Goal: Entertainment & Leisure: Browse casually

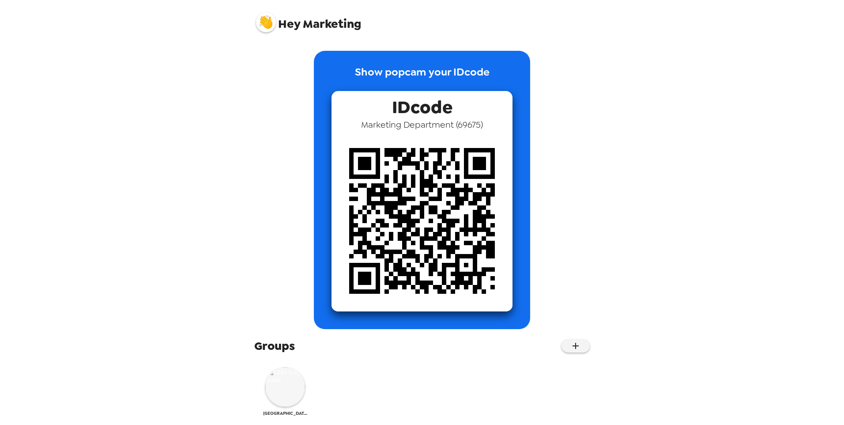
click at [288, 396] on img at bounding box center [285, 387] width 40 height 40
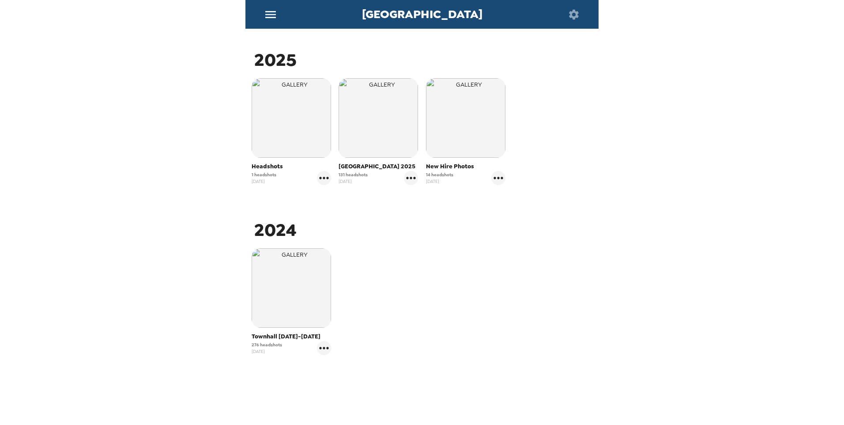
scroll to position [132, 0]
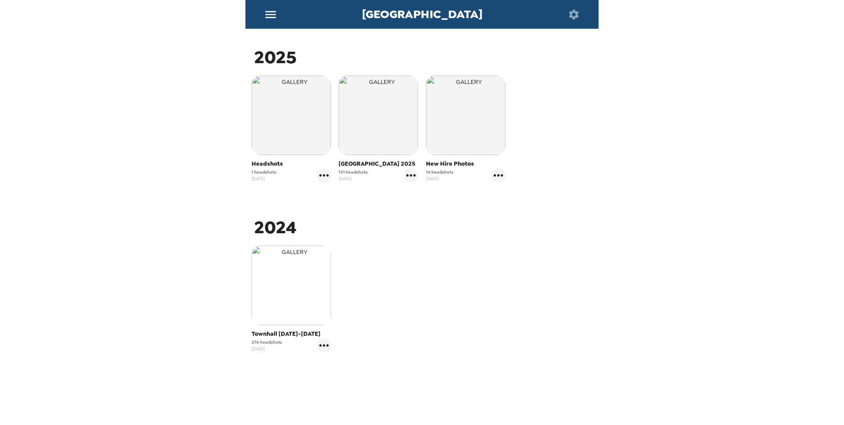
click at [299, 315] on img "button" at bounding box center [291, 285] width 79 height 79
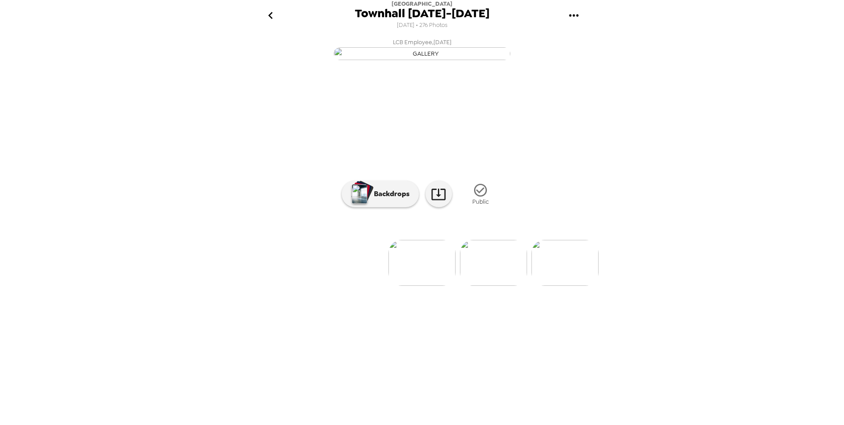
click at [477, 286] on img at bounding box center [493, 263] width 67 height 46
click at [486, 286] on img at bounding box center [493, 263] width 67 height 46
click at [503, 286] on img at bounding box center [493, 263] width 67 height 46
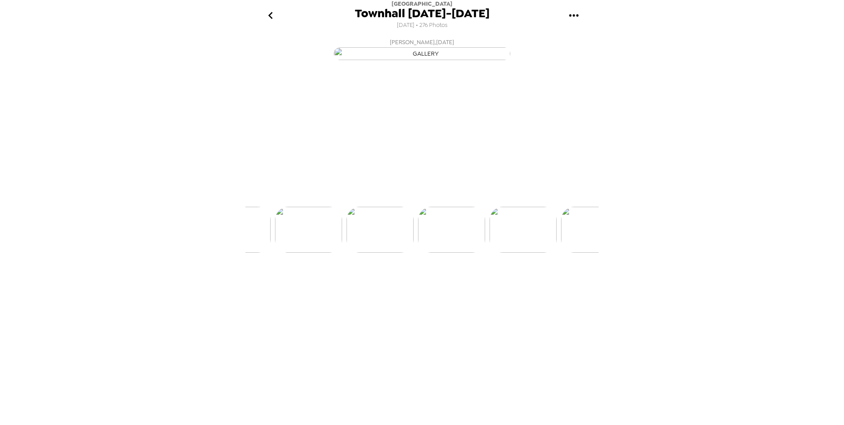
scroll to position [0, 215]
click at [503, 286] on img at bounding box center [493, 263] width 67 height 46
click at [504, 286] on img at bounding box center [493, 263] width 67 height 46
click at [503, 286] on img at bounding box center [493, 263] width 67 height 46
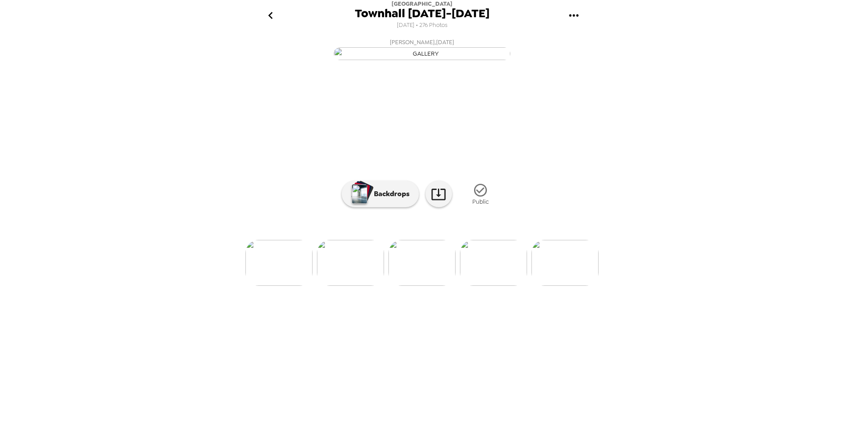
click at [503, 286] on img at bounding box center [493, 263] width 67 height 46
click at [368, 286] on img at bounding box center [350, 263] width 67 height 46
click at [479, 286] on img at bounding box center [493, 263] width 67 height 46
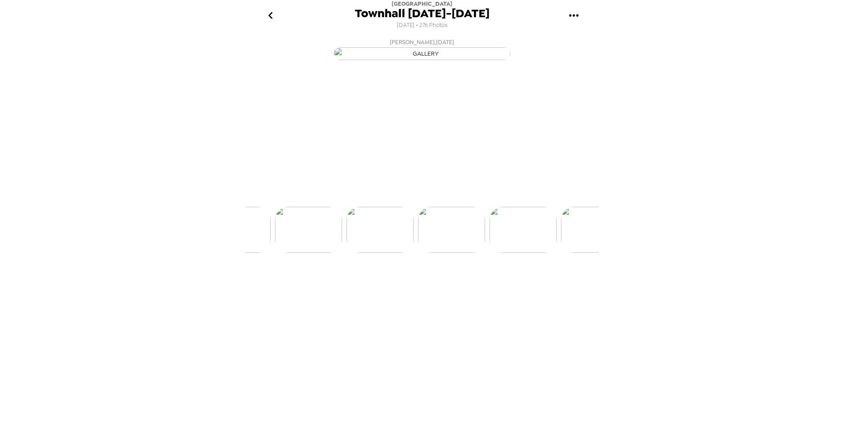
scroll to position [0, 501]
click at [469, 286] on img at bounding box center [493, 263] width 67 height 46
click at [489, 286] on img at bounding box center [493, 263] width 67 height 46
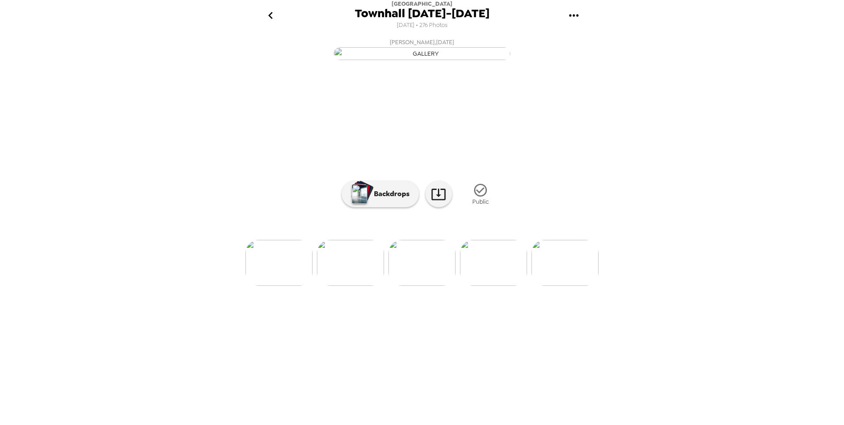
click at [512, 286] on img at bounding box center [493, 263] width 67 height 46
click at [544, 286] on img at bounding box center [565, 263] width 67 height 46
click at [507, 286] on img at bounding box center [493, 263] width 67 height 46
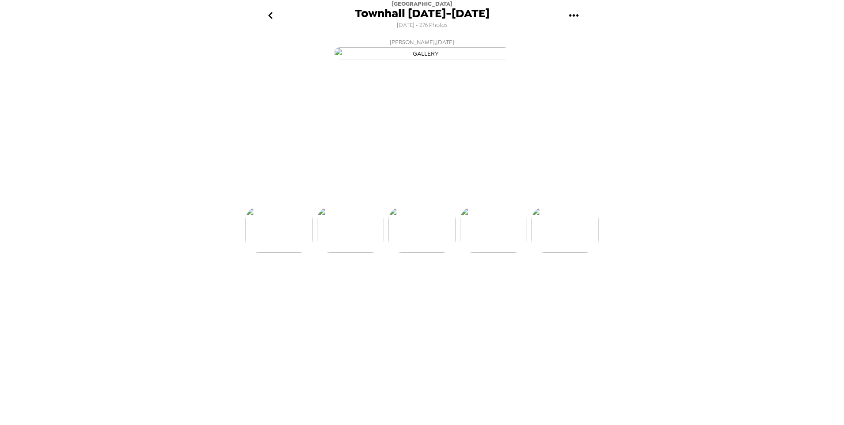
scroll to position [0, 930]
click at [480, 286] on img at bounding box center [493, 263] width 67 height 46
click at [509, 286] on img at bounding box center [493, 263] width 67 height 46
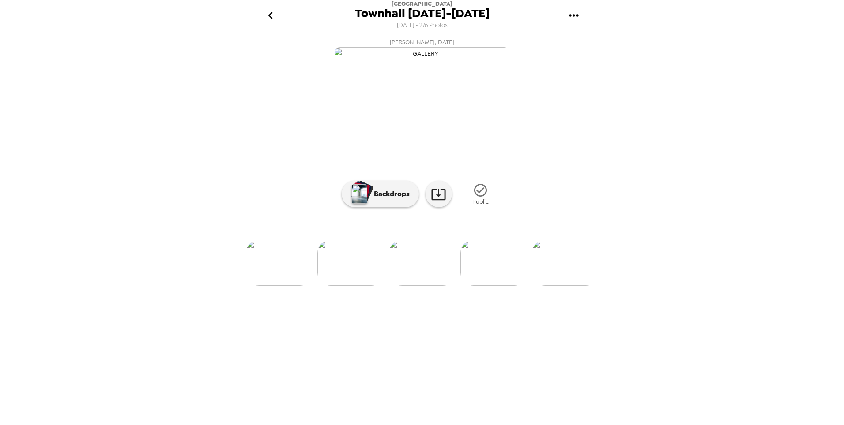
click at [507, 286] on img at bounding box center [494, 263] width 67 height 46
click at [507, 354] on div "LCB Employee , [DATE] [PERSON_NAME] , [DATE] [PERSON_NAME] , [DATE] [PERSON_NAM…" at bounding box center [422, 227] width 353 height 387
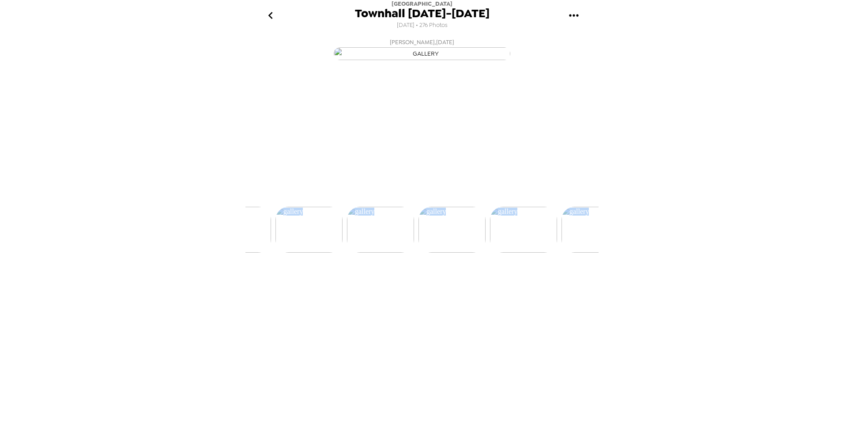
scroll to position [0, 1144]
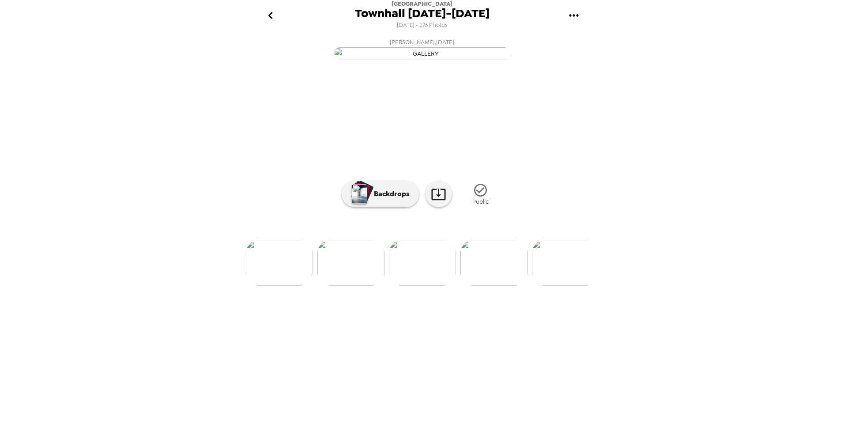
click at [748, 148] on div "[GEOGRAPHIC_DATA] [DATE]-[DATE] [DATE] • 276 Photos LCB Employee , [DATE] [PERS…" at bounding box center [422, 212] width 844 height 425
click at [505, 286] on img at bounding box center [494, 263] width 67 height 46
click at [500, 286] on img at bounding box center [494, 263] width 67 height 46
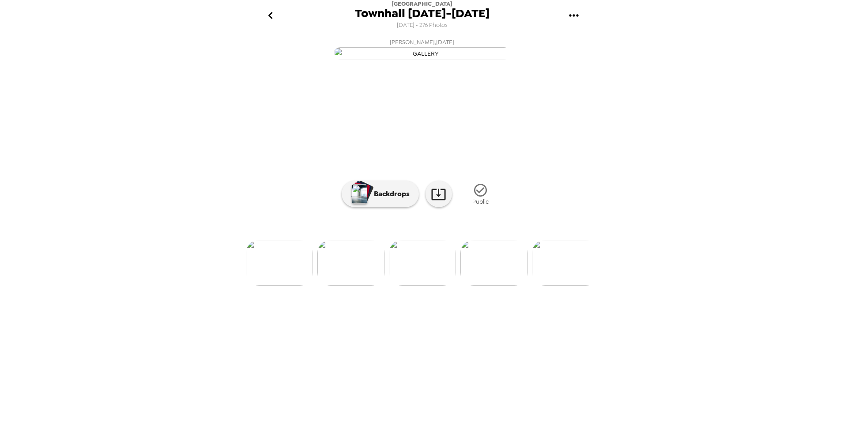
click at [499, 286] on img at bounding box center [494, 263] width 67 height 46
click at [505, 286] on img at bounding box center [494, 263] width 67 height 46
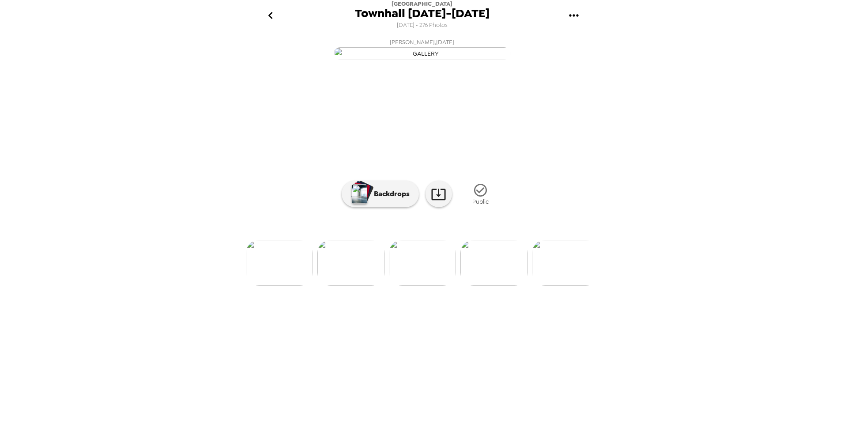
click at [505, 286] on img at bounding box center [494, 263] width 67 height 46
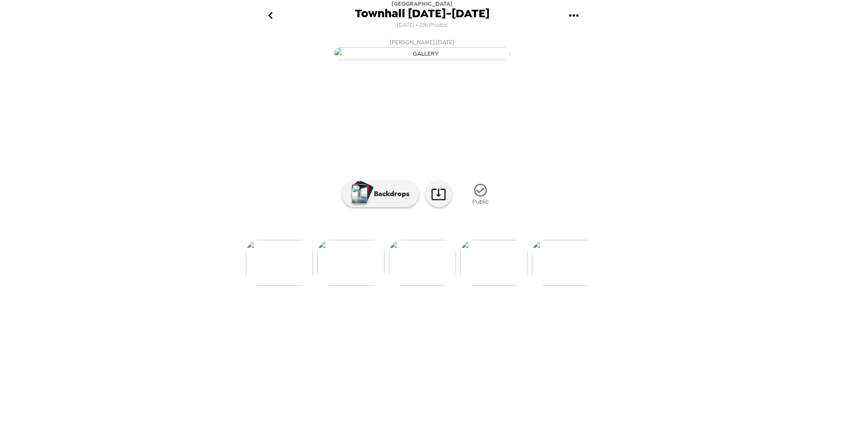
click at [494, 286] on img at bounding box center [494, 263] width 67 height 46
click at [495, 286] on img at bounding box center [494, 263] width 67 height 46
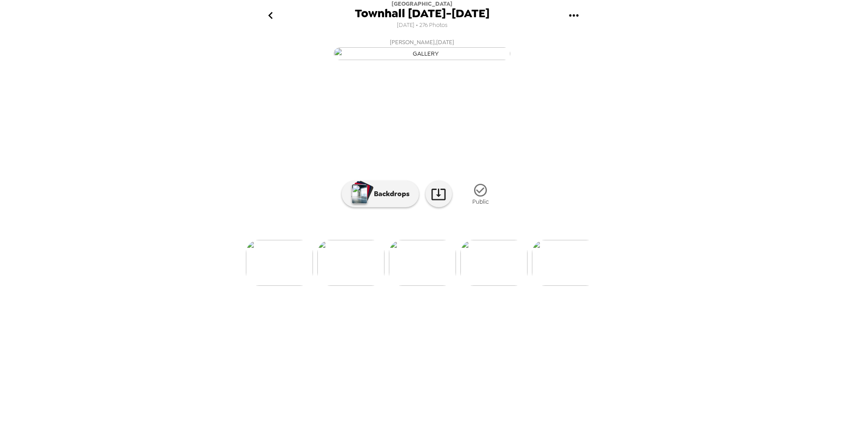
click at [495, 286] on img at bounding box center [494, 263] width 67 height 46
click at [339, 286] on img at bounding box center [350, 263] width 67 height 46
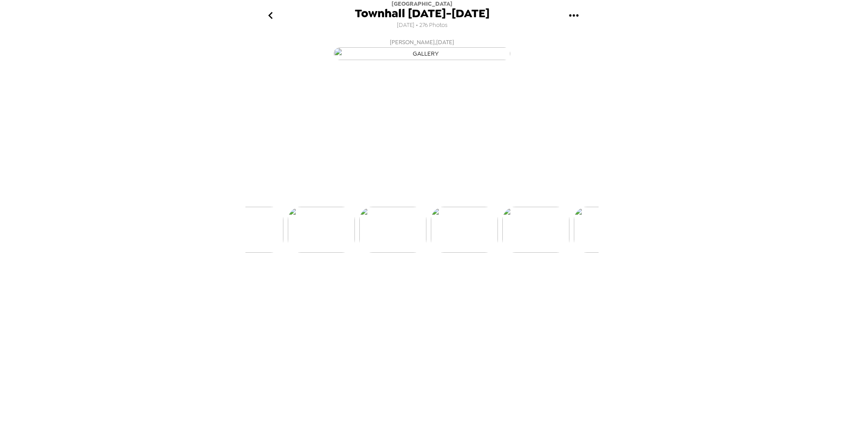
scroll to position [0, 2074]
click at [507, 286] on img at bounding box center [494, 263] width 67 height 46
click at [505, 286] on img at bounding box center [494, 263] width 67 height 46
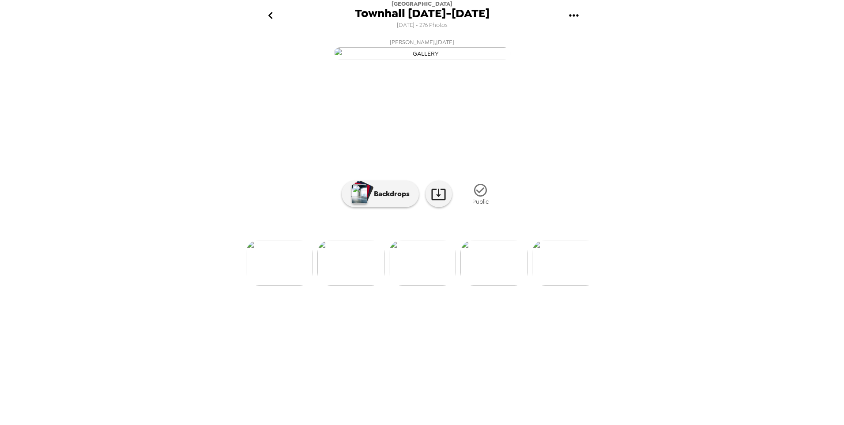
click at [508, 286] on img at bounding box center [494, 263] width 67 height 46
click at [504, 286] on img at bounding box center [494, 263] width 67 height 46
click at [491, 286] on img at bounding box center [494, 263] width 67 height 46
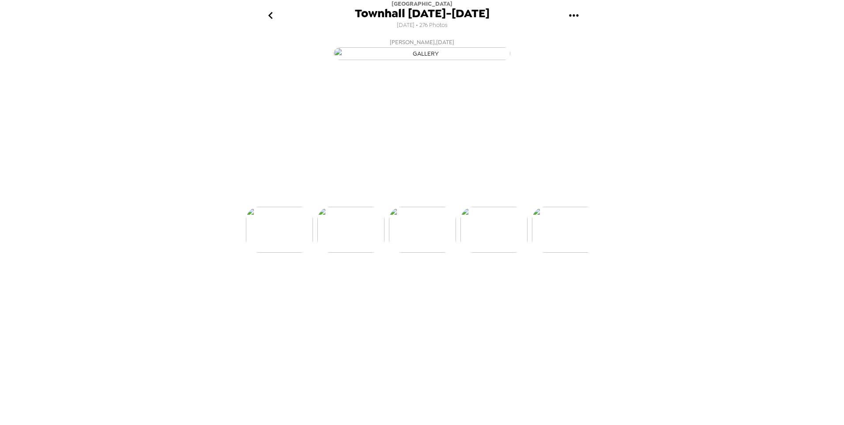
scroll to position [0, 2432]
click at [505, 286] on img at bounding box center [494, 263] width 67 height 46
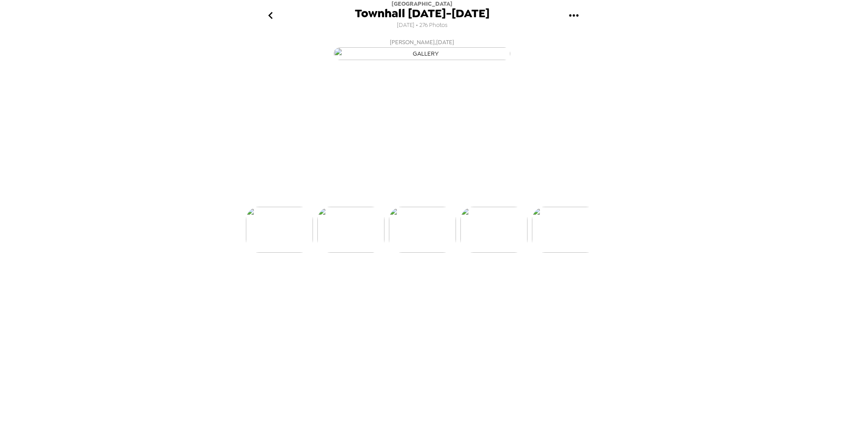
scroll to position [0, 2646]
click at [505, 286] on img at bounding box center [494, 263] width 67 height 46
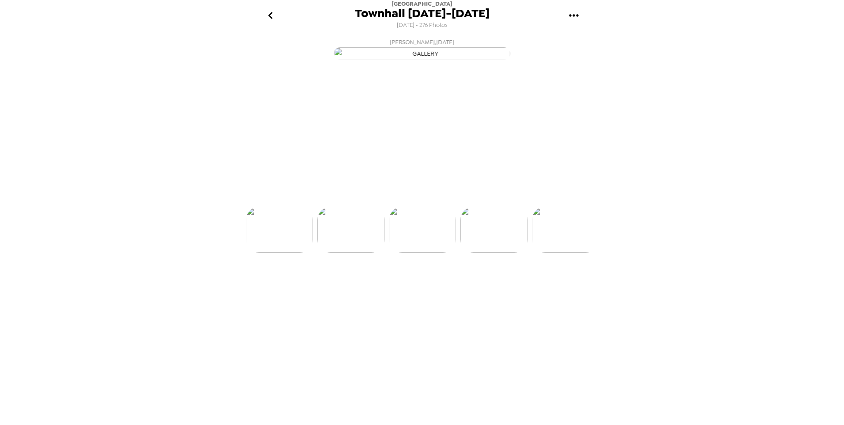
scroll to position [0, 2861]
click at [502, 286] on img at bounding box center [494, 263] width 67 height 46
click at [497, 286] on img at bounding box center [494, 263] width 67 height 46
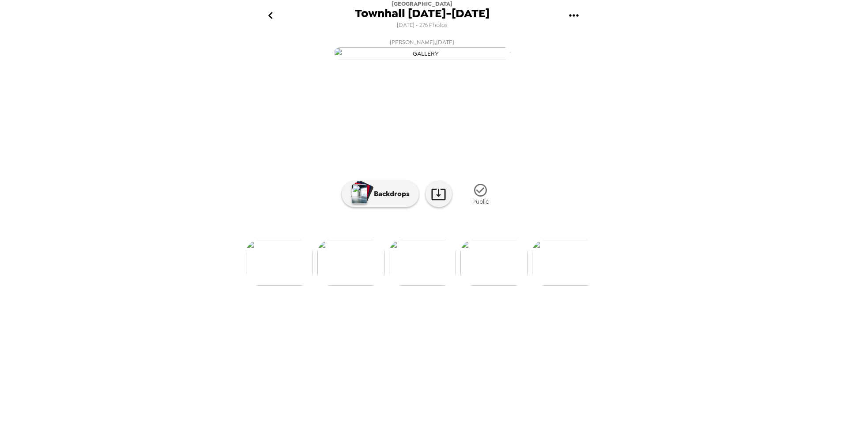
click at [509, 286] on img at bounding box center [494, 263] width 67 height 46
click at [487, 286] on img at bounding box center [494, 263] width 67 height 46
click at [499, 286] on img at bounding box center [494, 263] width 67 height 46
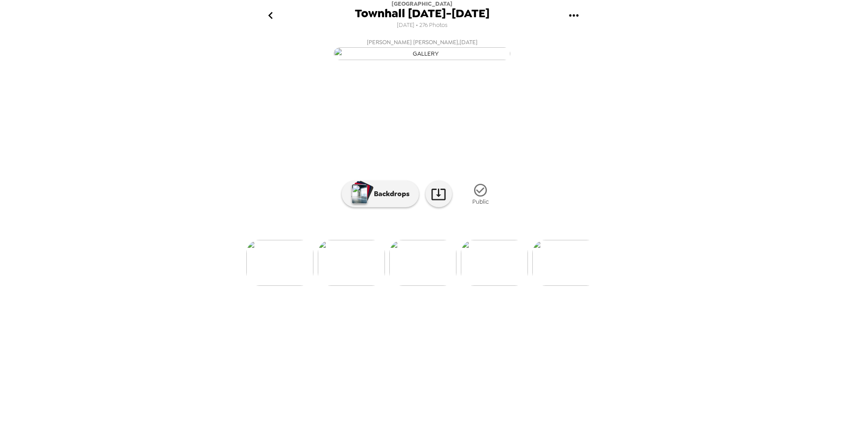
click at [499, 286] on img at bounding box center [494, 263] width 67 height 46
drag, startPoint x: 363, startPoint y: 369, endPoint x: 424, endPoint y: 199, distance: 180.6
click at [363, 286] on img at bounding box center [351, 263] width 67 height 46
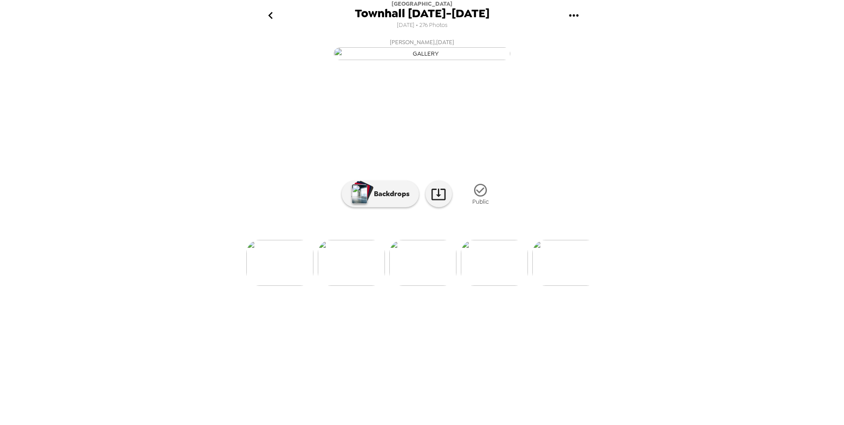
scroll to position [0, 3361]
click at [495, 286] on img at bounding box center [494, 263] width 67 height 46
click at [490, 286] on img at bounding box center [494, 263] width 67 height 46
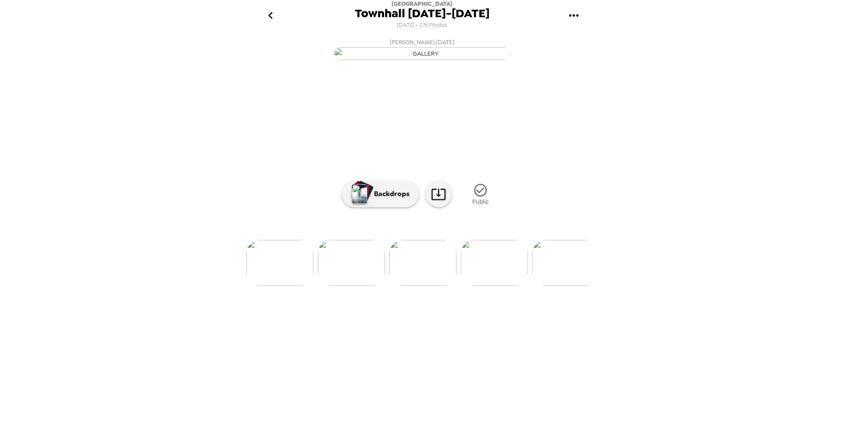
click at [494, 286] on img at bounding box center [494, 263] width 67 height 46
click at [500, 286] on img at bounding box center [494, 263] width 67 height 46
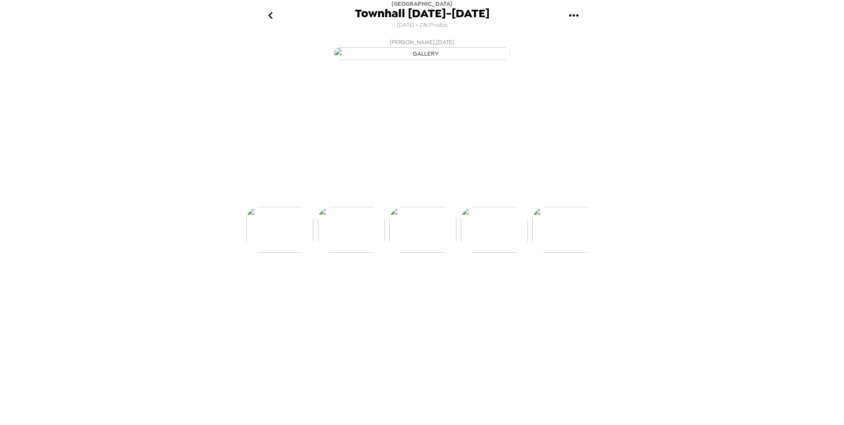
scroll to position [0, 3791]
click at [497, 286] on img at bounding box center [494, 263] width 67 height 46
click at [484, 286] on img at bounding box center [494, 263] width 67 height 46
click at [484, 370] on div "LCB Employee , [DATE] [PERSON_NAME] , [DATE] [PERSON_NAME] , [DATE] [PERSON_NAM…" at bounding box center [422, 227] width 353 height 387
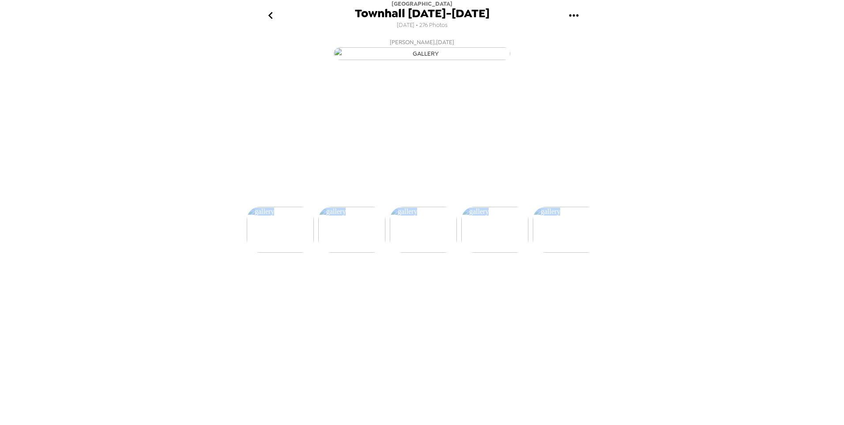
scroll to position [0, 3934]
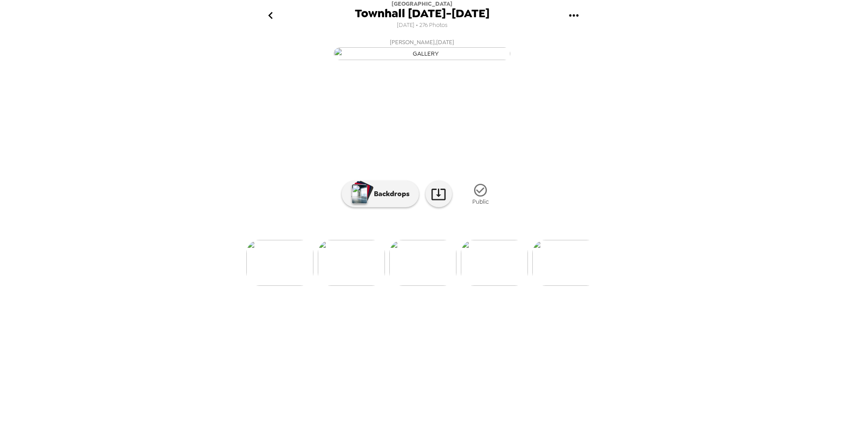
click at [786, 222] on div "[GEOGRAPHIC_DATA] [DATE]-[DATE] [DATE] • 276 Photos LCB Employee , [DATE] [PERS…" at bounding box center [422, 212] width 844 height 425
click at [562, 286] on img at bounding box center [566, 263] width 67 height 46
click at [578, 286] on img at bounding box center [566, 263] width 67 height 46
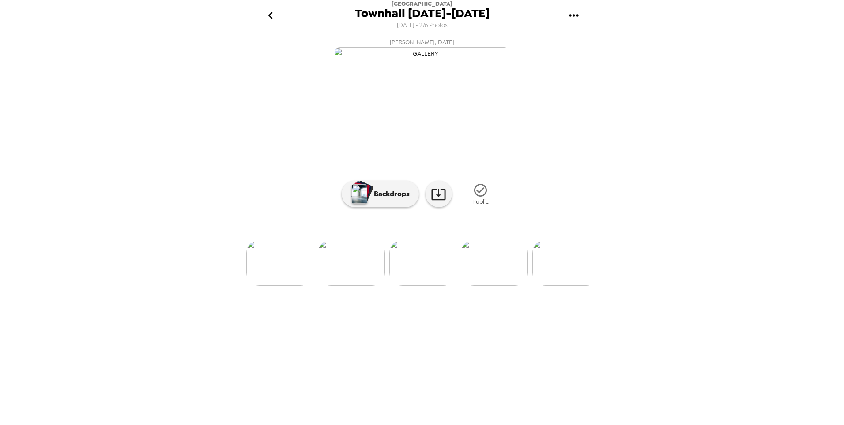
click at [281, 286] on img at bounding box center [279, 263] width 67 height 46
click at [572, 286] on img at bounding box center [566, 263] width 67 height 46
click at [574, 286] on img at bounding box center [566, 263] width 67 height 46
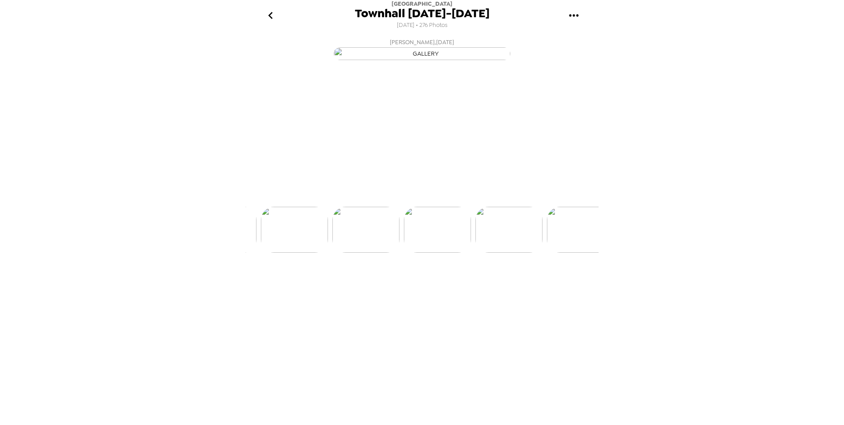
scroll to position [0, 4363]
click at [570, 286] on img at bounding box center [566, 263] width 67 height 46
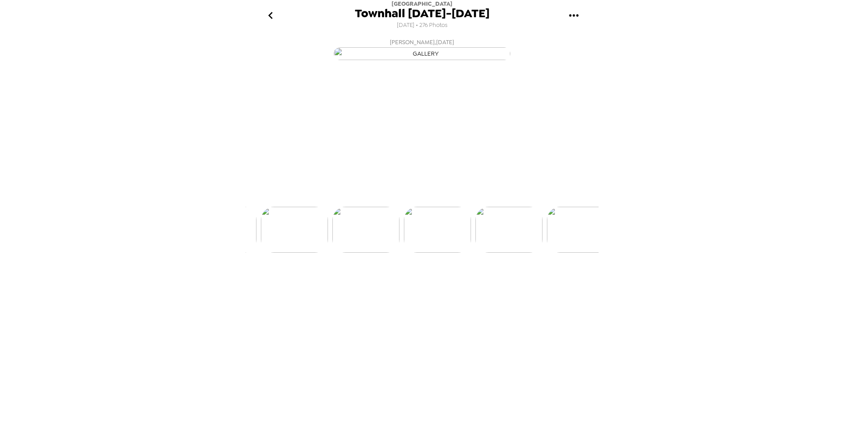
scroll to position [0, 4792]
click at [577, 286] on img at bounding box center [566, 263] width 67 height 46
click at [558, 286] on img at bounding box center [566, 263] width 67 height 46
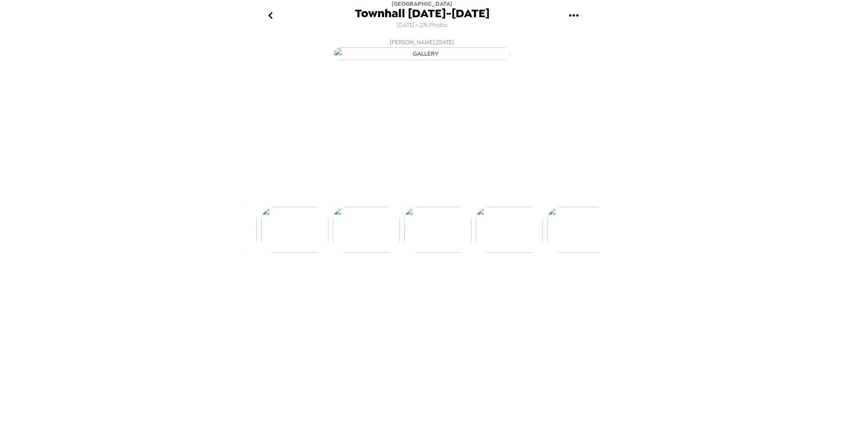
scroll to position [0, 5221]
click at [558, 286] on img at bounding box center [566, 263] width 67 height 46
click at [559, 286] on img at bounding box center [566, 263] width 67 height 46
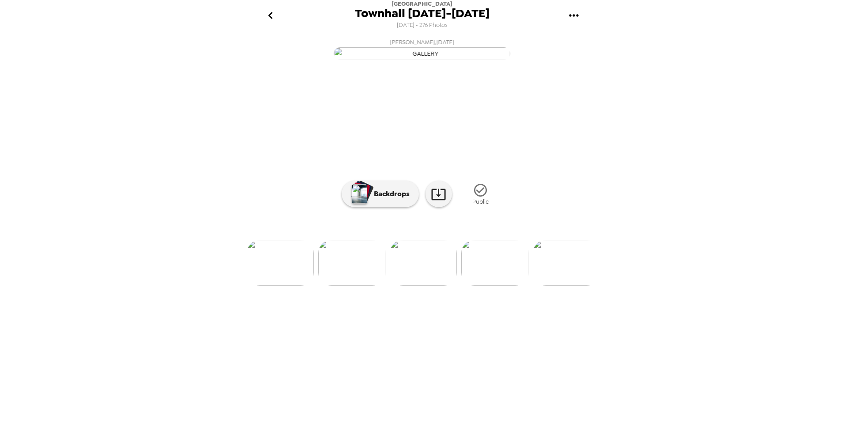
click at [559, 286] on img at bounding box center [566, 263] width 67 height 46
click at [559, 363] on div "LCB Employee , [DATE] [PERSON_NAME] , [DATE] [PERSON_NAME] , [DATE] [PERSON_NAM…" at bounding box center [422, 227] width 353 height 387
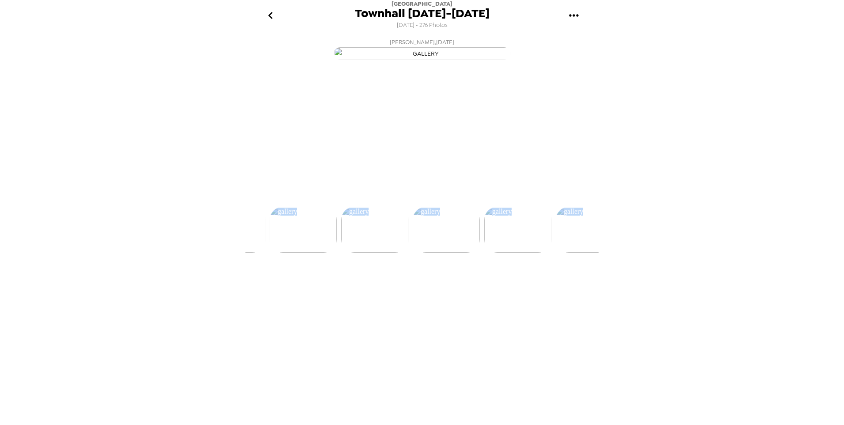
scroll to position [0, 5936]
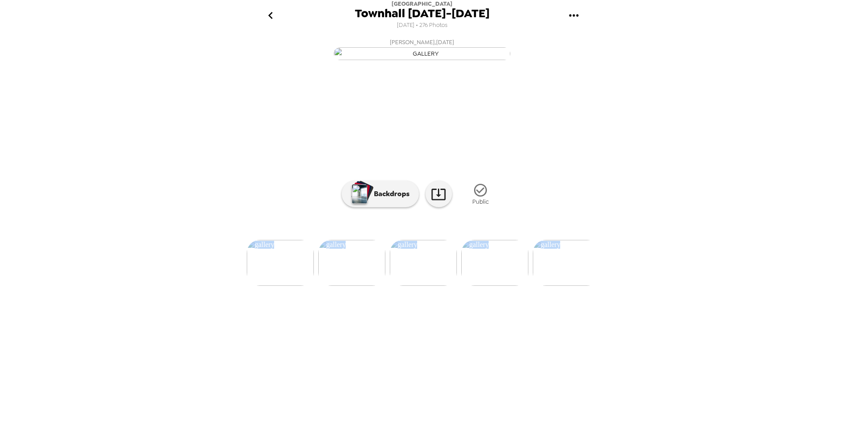
click at [349, 286] on img at bounding box center [351, 263] width 67 height 46
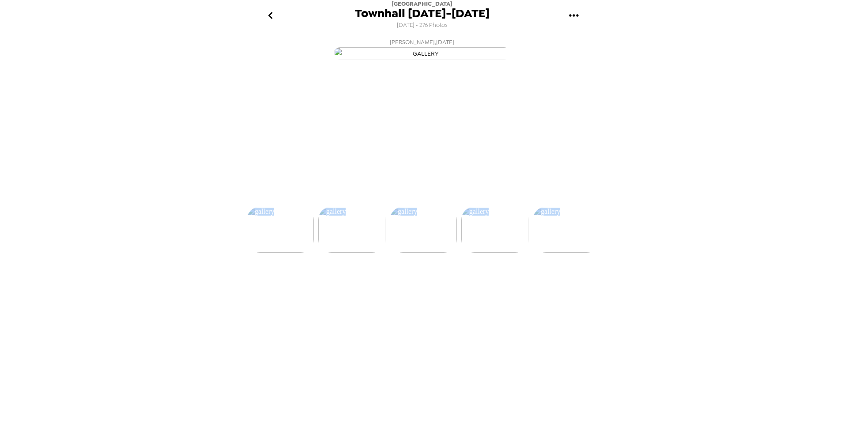
scroll to position [0, 5865]
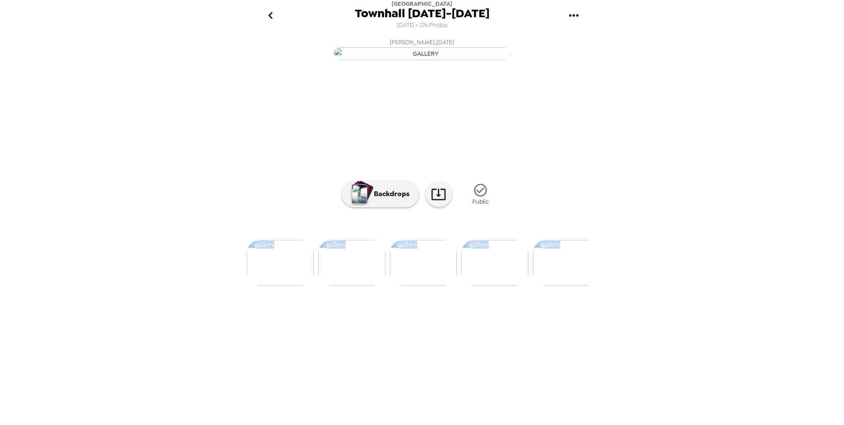
click at [485, 286] on img at bounding box center [494, 263] width 67 height 46
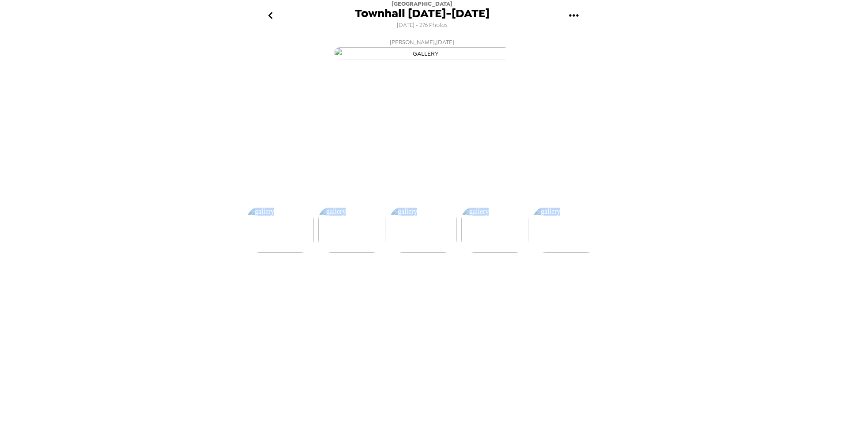
scroll to position [0, 5936]
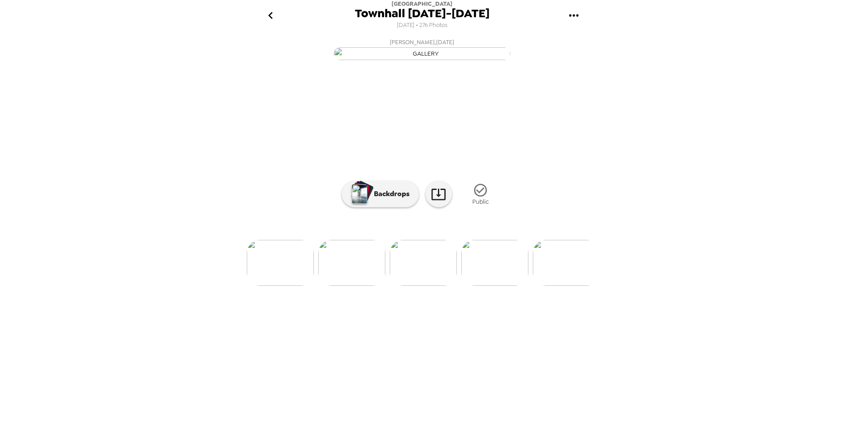
click at [717, 164] on div "[GEOGRAPHIC_DATA] [DATE]-[DATE] [DATE] • 276 Photos LCB Employee , [DATE] [PERS…" at bounding box center [422, 212] width 844 height 425
click at [567, 286] on img at bounding box center [566, 263] width 67 height 46
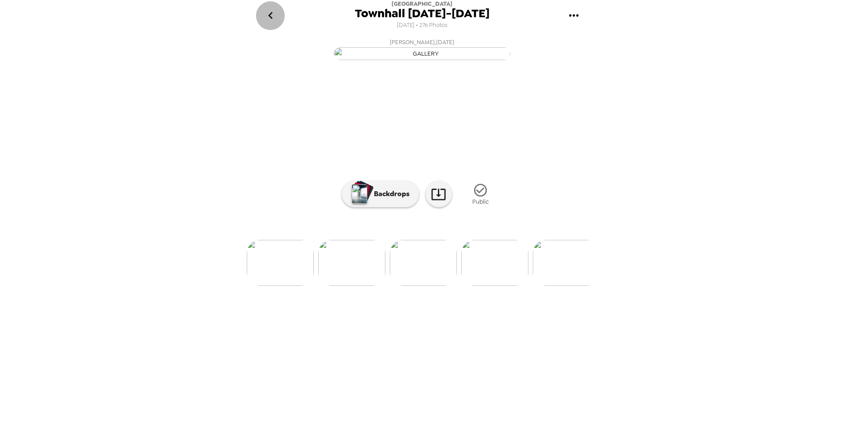
click at [273, 20] on icon "go back" at bounding box center [271, 15] width 14 height 14
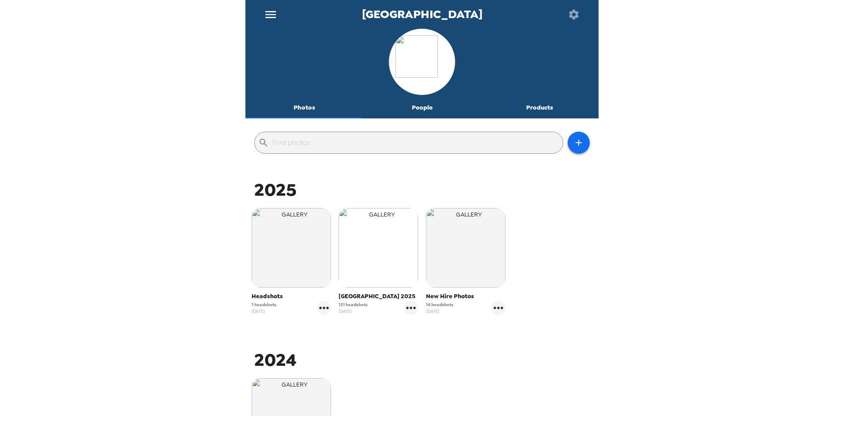
click at [388, 271] on img "button" at bounding box center [378, 247] width 79 height 79
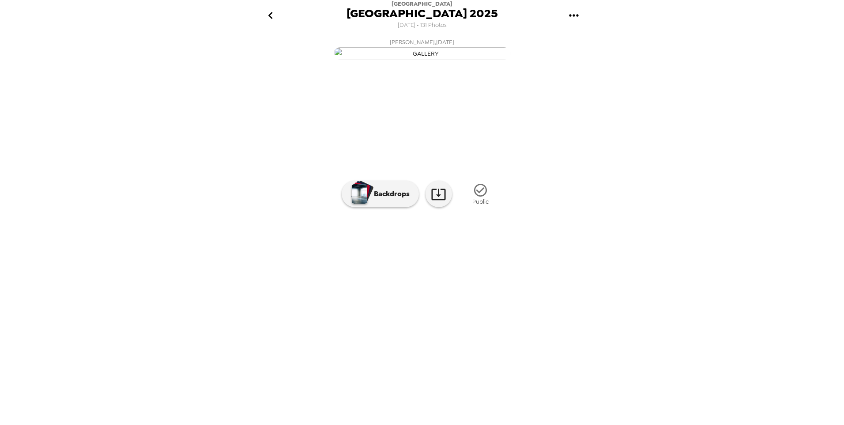
click at [497, 286] on img at bounding box center [493, 263] width 67 height 46
click at [492, 286] on img at bounding box center [493, 263] width 67 height 46
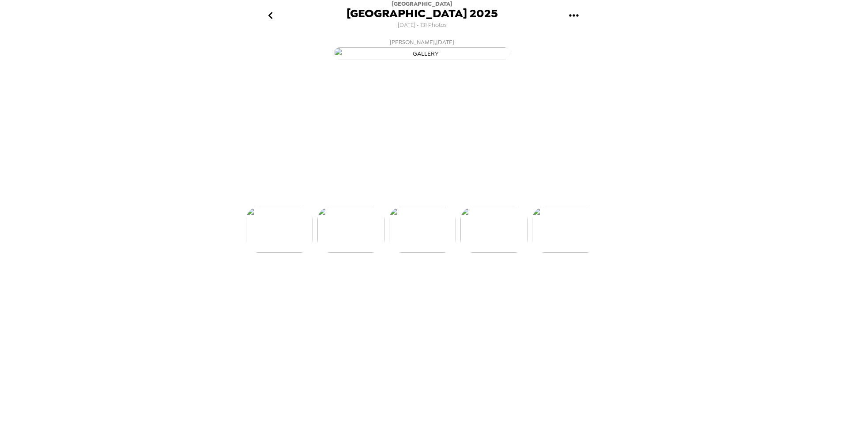
scroll to position [0, 215]
click at [495, 286] on img at bounding box center [493, 263] width 67 height 46
click at [499, 286] on img at bounding box center [493, 263] width 67 height 46
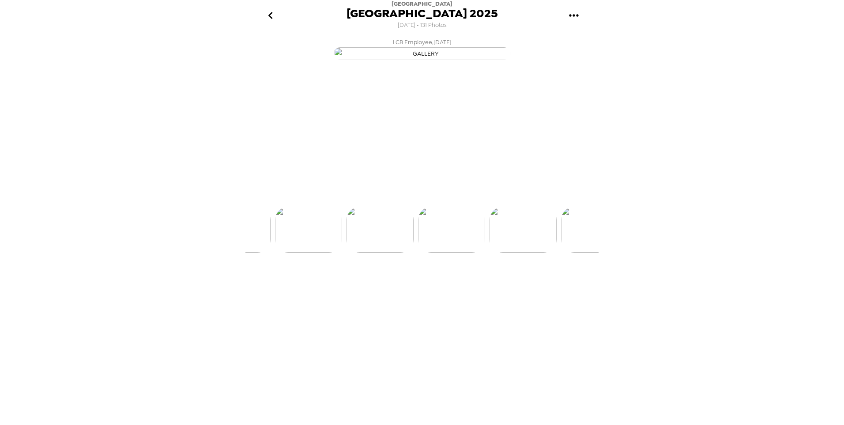
scroll to position [0, 358]
click at [363, 286] on img at bounding box center [350, 263] width 67 height 46
click at [256, 286] on img at bounding box center [279, 263] width 67 height 46
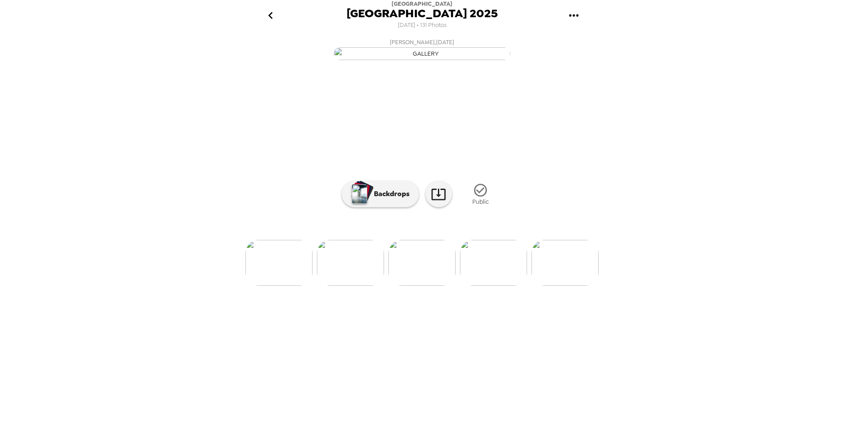
click at [545, 286] on img at bounding box center [565, 263] width 67 height 46
click at [548, 286] on img at bounding box center [565, 263] width 67 height 46
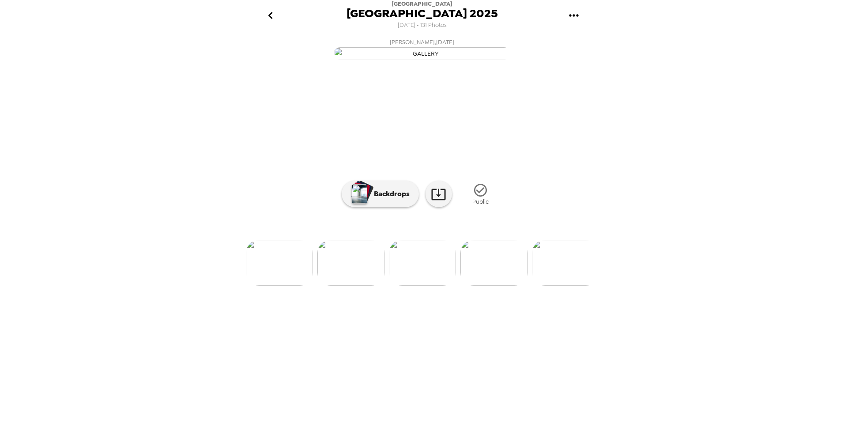
click at [468, 286] on img at bounding box center [494, 263] width 67 height 46
click at [558, 286] on img at bounding box center [565, 263] width 67 height 46
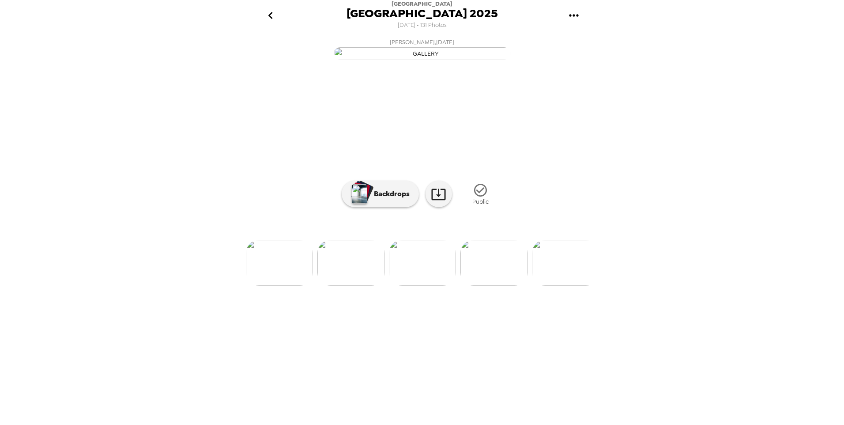
click at [547, 286] on img at bounding box center [565, 263] width 67 height 46
click at [480, 286] on img at bounding box center [494, 263] width 67 height 46
click at [489, 286] on img at bounding box center [494, 263] width 67 height 46
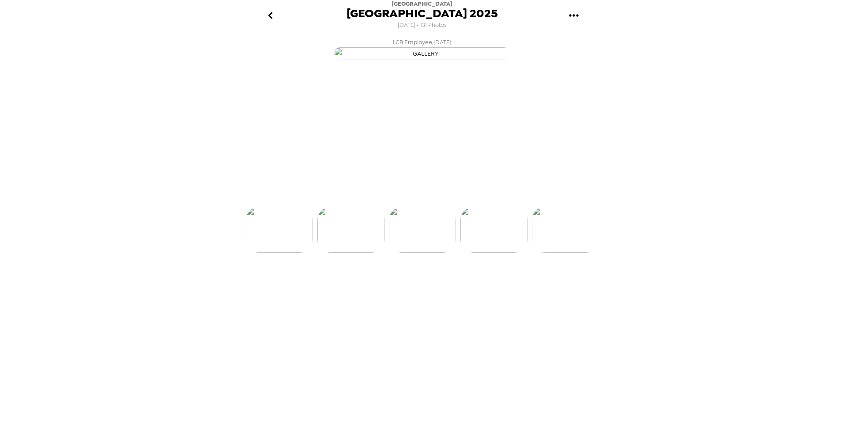
scroll to position [0, 1216]
click at [500, 286] on img at bounding box center [494, 263] width 67 height 46
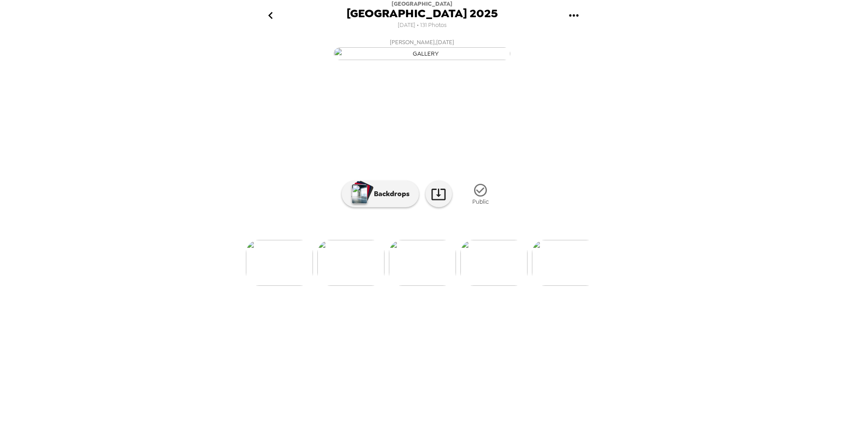
click at [500, 286] on img at bounding box center [494, 263] width 67 height 46
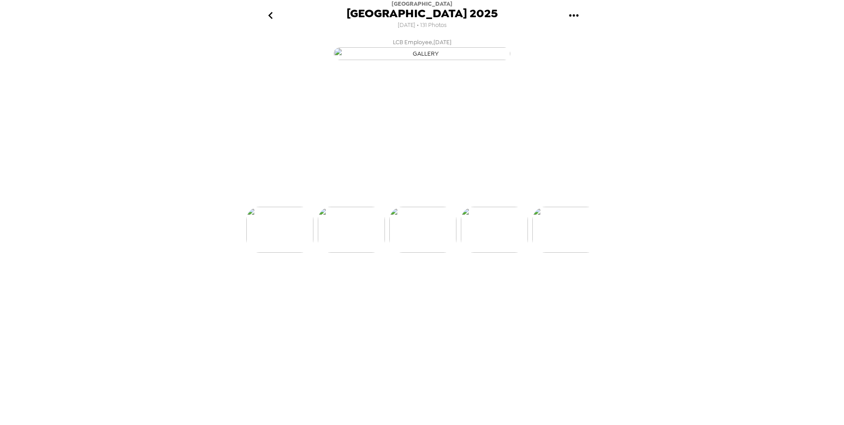
scroll to position [0, 1644]
click at [500, 286] on img at bounding box center [494, 263] width 67 height 46
click at [500, 366] on div "[PERSON_NAME] , [DATE] LCB Employee , [DATE] [PERSON_NAME] , [DATE] [PERSON_NAM…" at bounding box center [422, 227] width 353 height 387
click at [500, 286] on img at bounding box center [494, 263] width 67 height 46
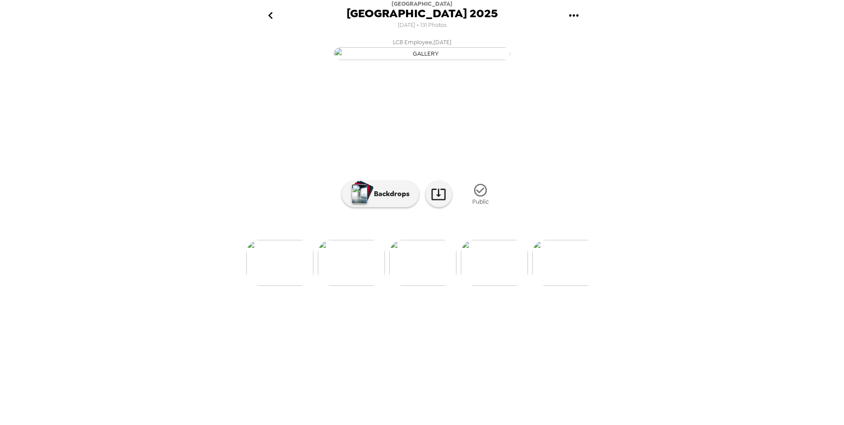
click at [548, 286] on img at bounding box center [566, 263] width 67 height 46
click at [376, 286] on img at bounding box center [351, 263] width 67 height 46
click at [485, 286] on img at bounding box center [494, 263] width 67 height 46
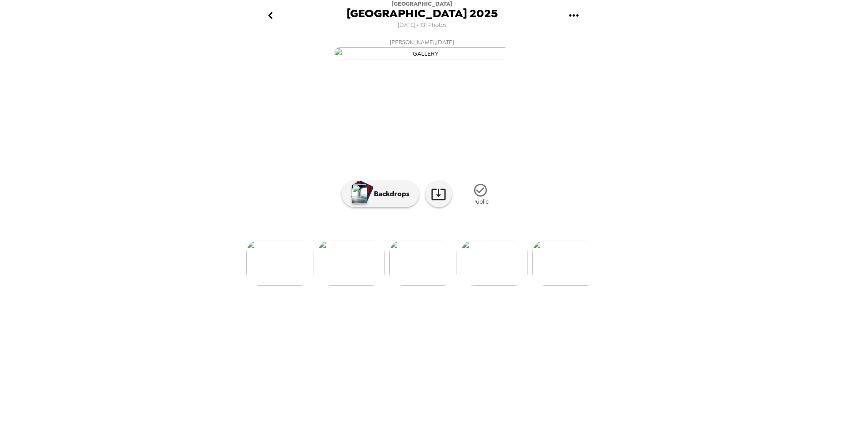
click at [491, 286] on img at bounding box center [494, 263] width 67 height 46
click at [545, 286] on img at bounding box center [566, 263] width 67 height 46
click at [554, 286] on img at bounding box center [566, 263] width 67 height 46
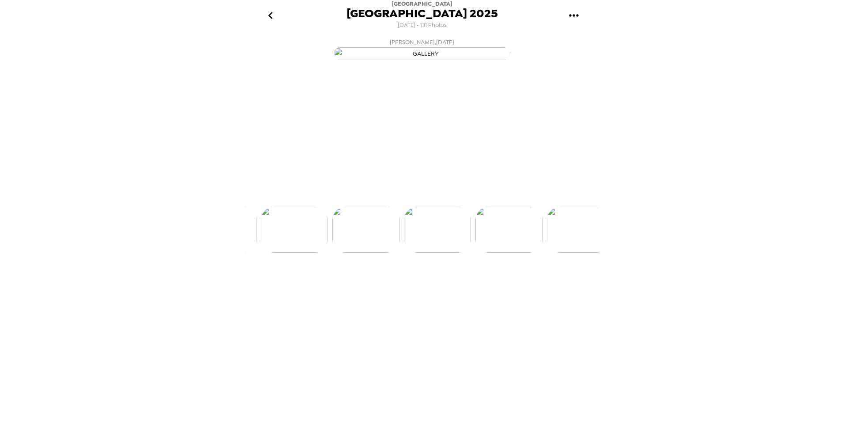
scroll to position [0, 2288]
click at [554, 286] on img at bounding box center [566, 263] width 67 height 46
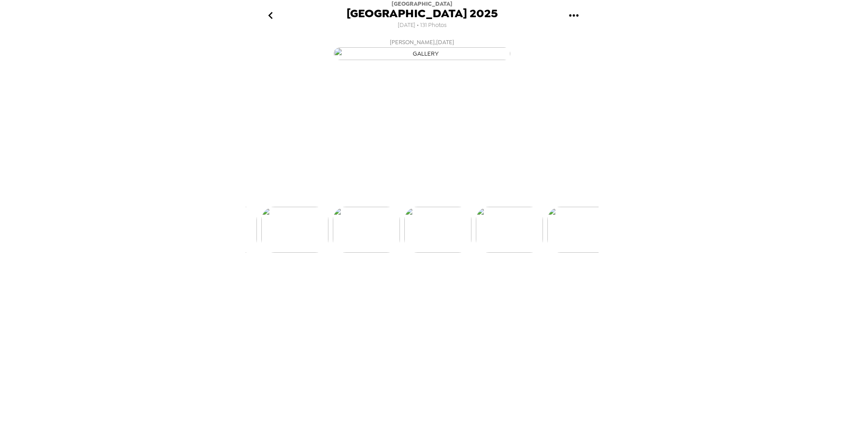
scroll to position [0, 2717]
click at [502, 286] on img at bounding box center [494, 263] width 67 height 46
click at [569, 286] on img at bounding box center [566, 263] width 67 height 46
click at [365, 286] on img at bounding box center [351, 263] width 67 height 46
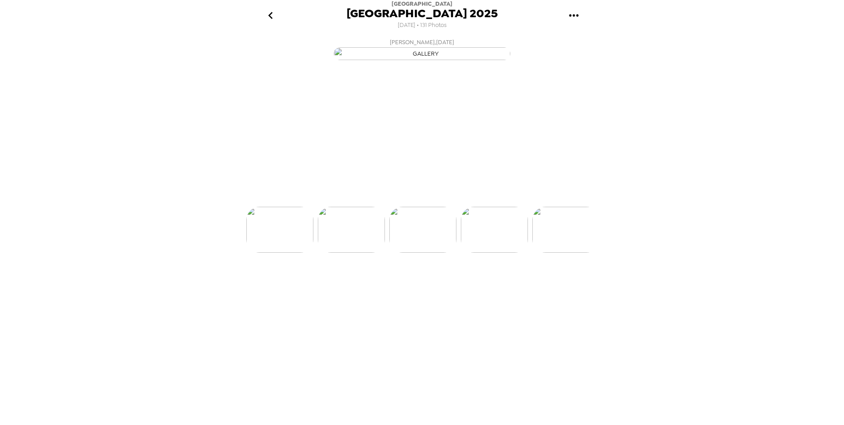
scroll to position [0, 2860]
click at [574, 286] on img at bounding box center [566, 263] width 67 height 46
click at [548, 286] on img at bounding box center [566, 263] width 67 height 46
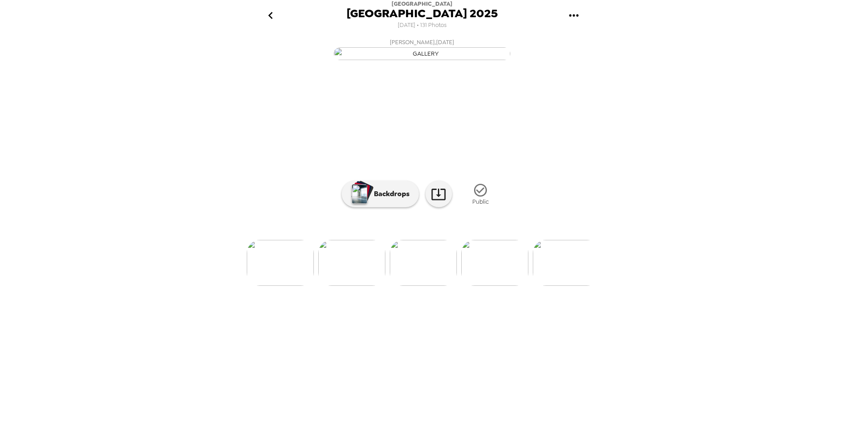
click at [508, 286] on img at bounding box center [494, 263] width 67 height 46
click at [561, 286] on img at bounding box center [566, 263] width 67 height 46
click at [562, 286] on img at bounding box center [566, 263] width 67 height 46
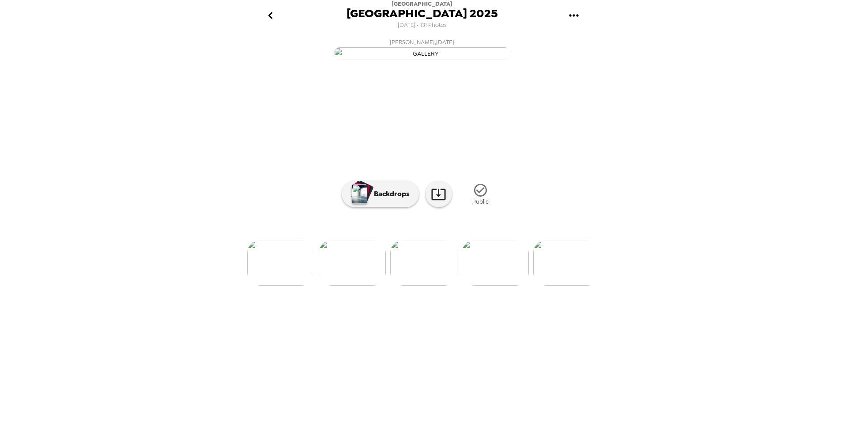
click at [566, 286] on img at bounding box center [566, 263] width 67 height 46
click at [507, 286] on img at bounding box center [495, 263] width 67 height 46
click at [516, 286] on img at bounding box center [495, 263] width 67 height 46
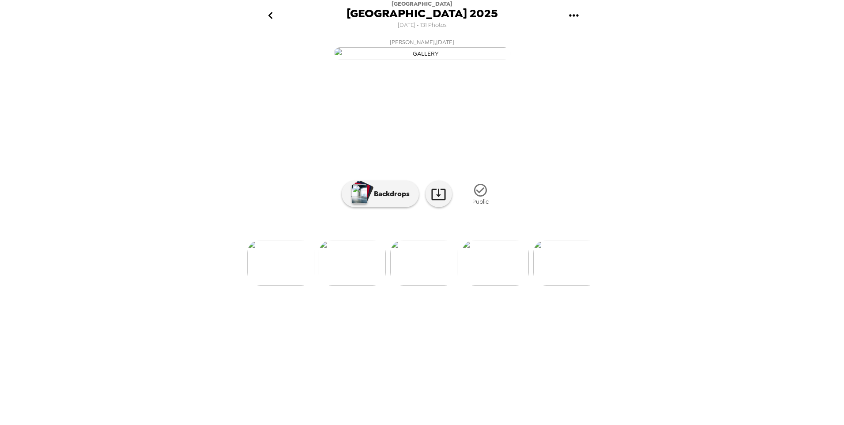
click at [503, 286] on img at bounding box center [495, 263] width 67 height 46
click at [275, 6] on button "go back" at bounding box center [270, 15] width 29 height 29
